Goal: Task Accomplishment & Management: Manage account settings

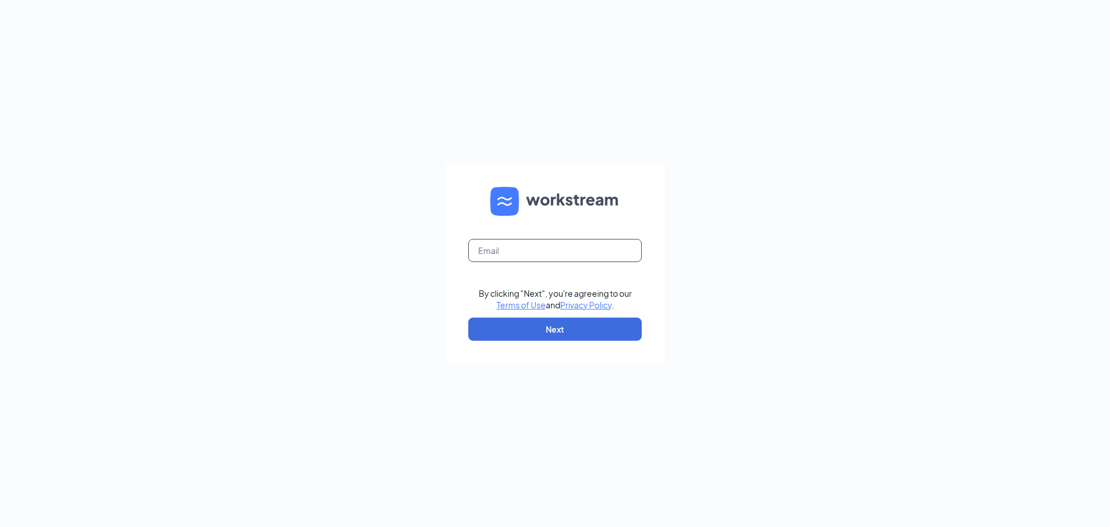
click at [529, 249] on input "text" at bounding box center [554, 250] width 173 height 23
type input "bethany.cfa.hamburg@gmail.com"
click at [468, 317] on button "Next" at bounding box center [554, 328] width 173 height 23
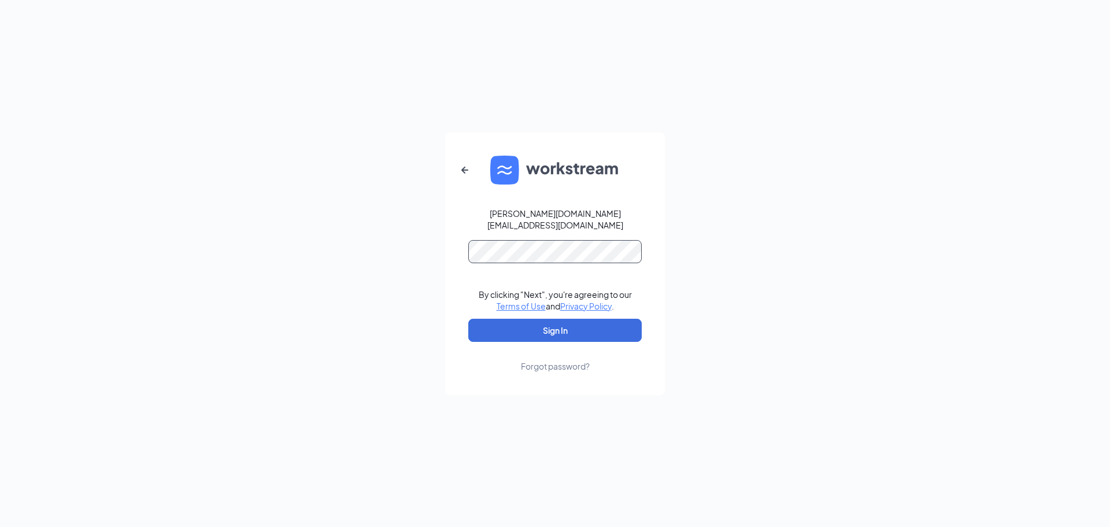
click at [468, 319] on button "Sign In" at bounding box center [554, 330] width 173 height 23
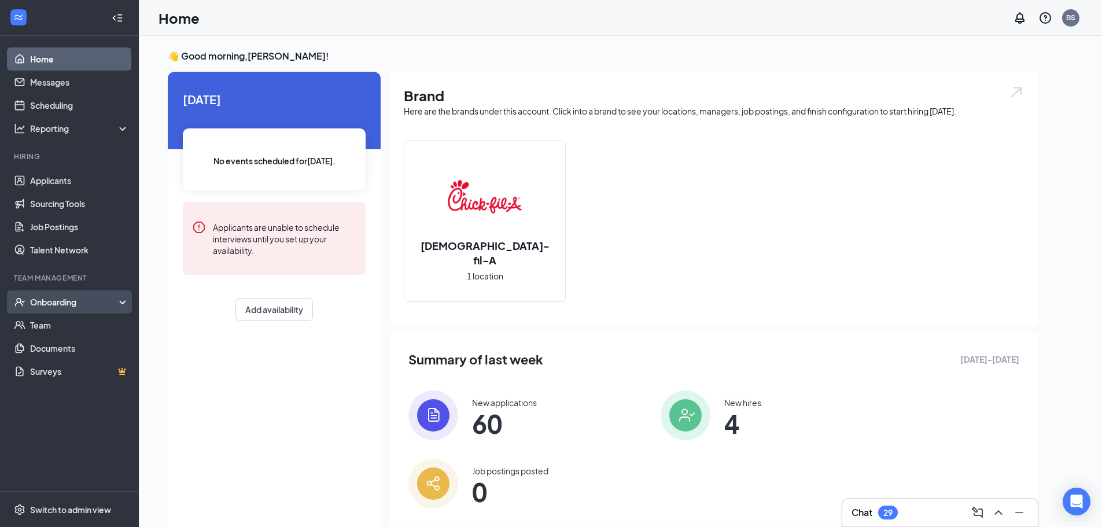
click at [53, 304] on div "Onboarding" at bounding box center [74, 302] width 89 height 12
click at [70, 321] on link "Overview" at bounding box center [79, 324] width 99 height 23
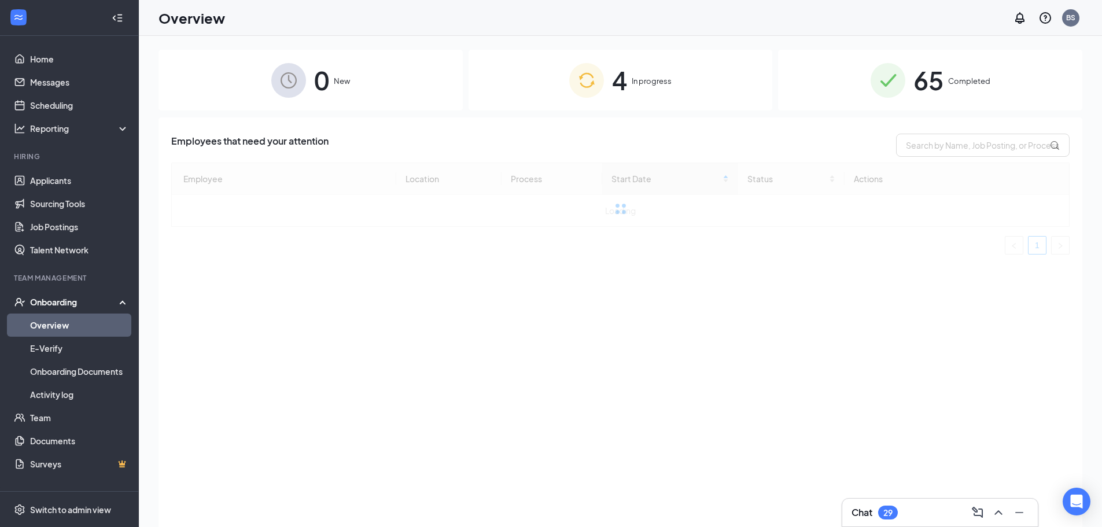
click at [660, 76] on span "In progress" at bounding box center [651, 81] width 40 height 12
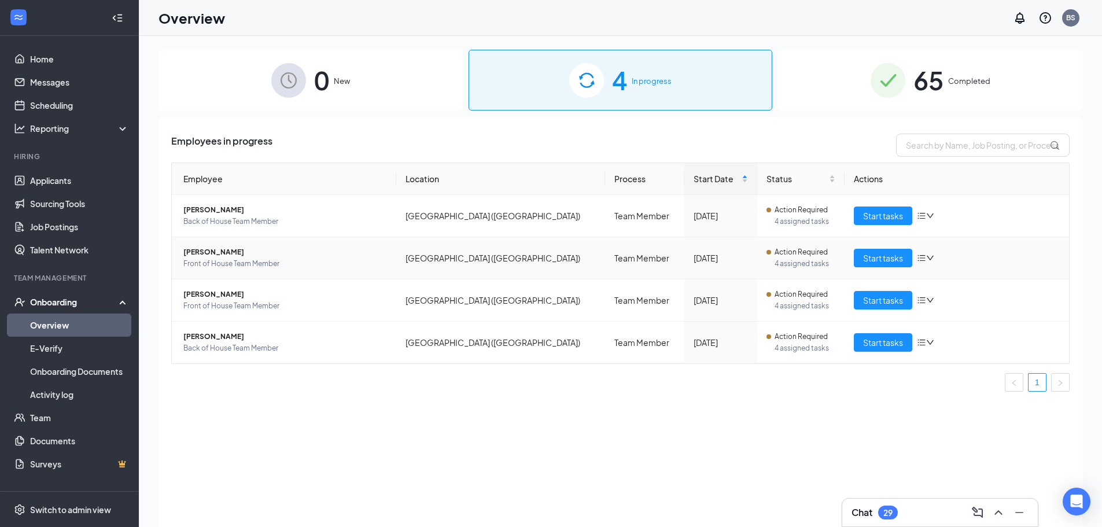
click at [223, 249] on span "[PERSON_NAME]" at bounding box center [285, 252] width 204 height 12
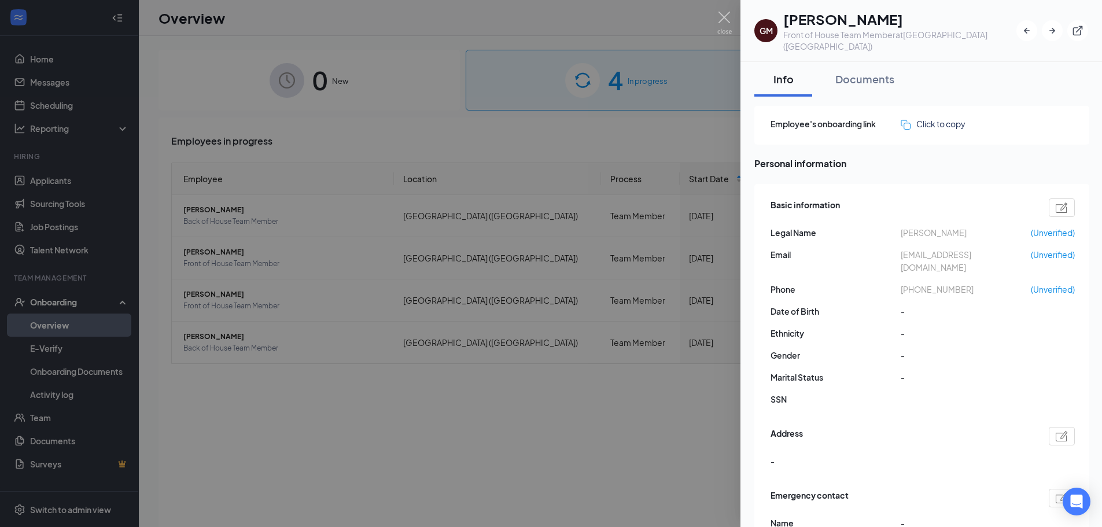
click at [226, 243] on div at bounding box center [551, 263] width 1102 height 527
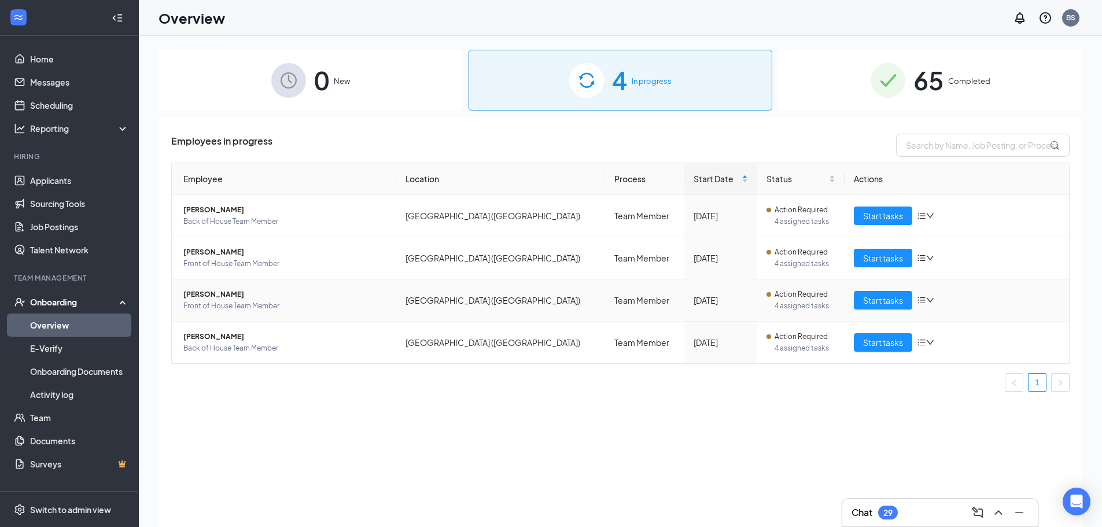
click at [209, 300] on span "[PERSON_NAME]" at bounding box center [285, 295] width 204 height 12
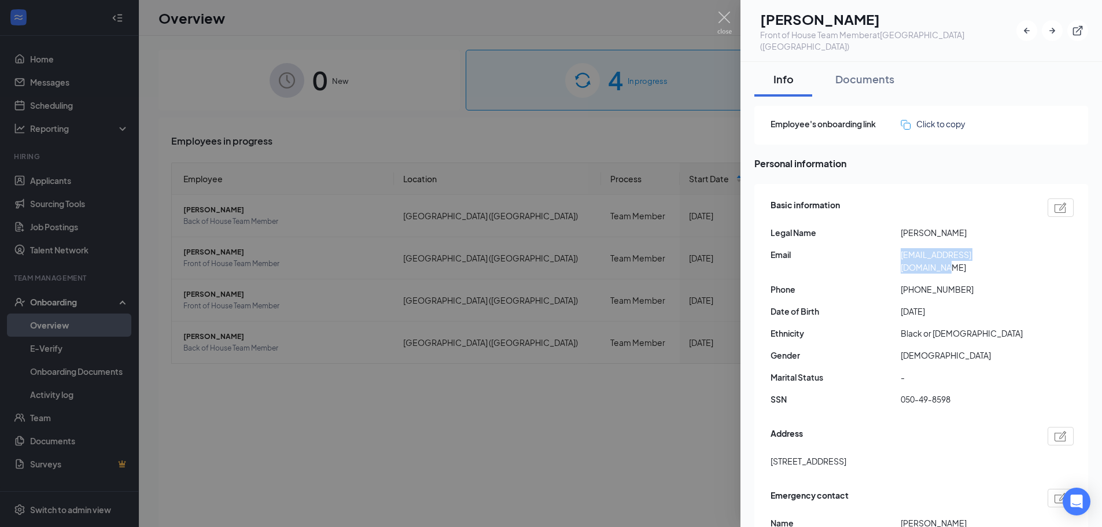
drag, startPoint x: 1022, startPoint y: 244, endPoint x: 896, endPoint y: 253, distance: 126.4
click at [896, 253] on div "Basic information Legal Name [PERSON_NAME] Email [EMAIL_ADDRESS][DOMAIN_NAME] P…" at bounding box center [921, 304] width 303 height 219
copy div "[EMAIL_ADDRESS][DOMAIN_NAME]"
